Goal: Task Accomplishment & Management: Manage account settings

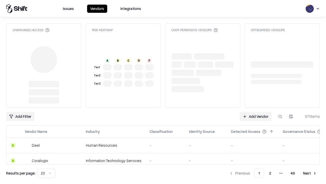
click at [256, 112] on link "Add Vendor" at bounding box center [256, 116] width 32 height 9
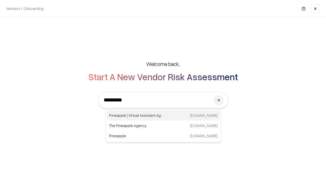
click at [163, 115] on div "Pineapple | Virtual Assistant Agency [DOMAIN_NAME]" at bounding box center [163, 115] width 113 height 10
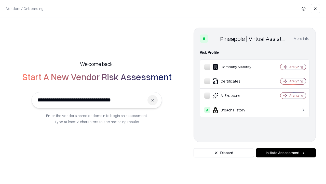
type input "**********"
click at [286, 152] on button "Initiate Assessment" at bounding box center [286, 152] width 60 height 9
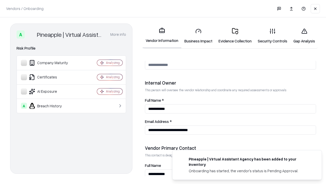
scroll to position [264, 0]
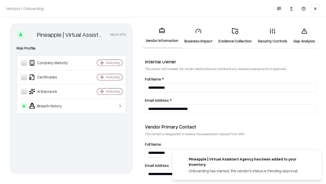
click at [199, 36] on link "Business Impact" at bounding box center [198, 36] width 34 height 24
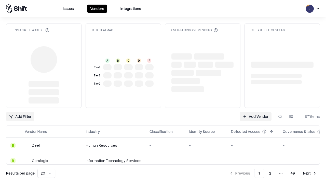
click at [256, 116] on link "Add Vendor" at bounding box center [256, 116] width 32 height 9
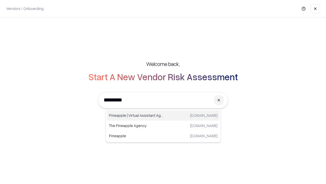
click at [163, 115] on div "Pineapple | Virtual Assistant Agency [DOMAIN_NAME]" at bounding box center [163, 115] width 113 height 10
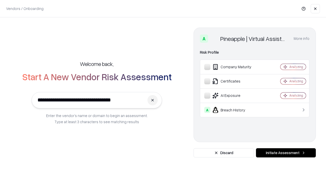
type input "**********"
click at [286, 152] on button "Initiate Assessment" at bounding box center [286, 152] width 60 height 9
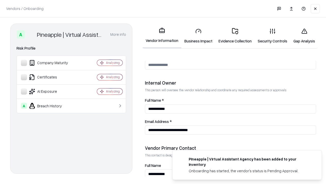
scroll to position [264, 0]
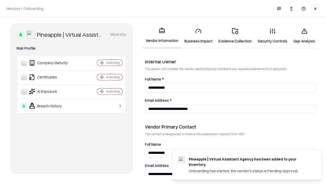
click at [304, 36] on link "Gap Analysis" at bounding box center [305, 36] width 28 height 24
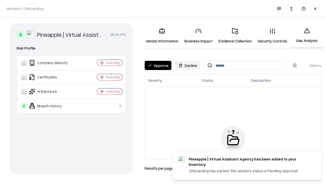
click at [158, 65] on button "Approve" at bounding box center [158, 65] width 27 height 9
